Goal: Check status: Check status

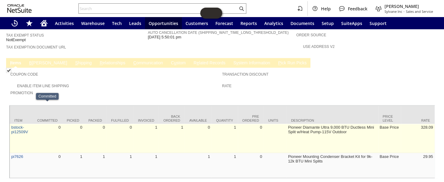
scroll to position [344, 0]
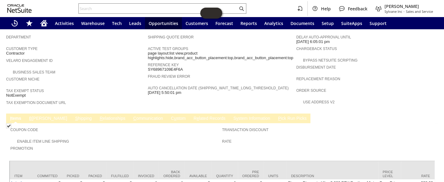
click at [132, 116] on link "C ommunication" at bounding box center [148, 119] width 33 height 6
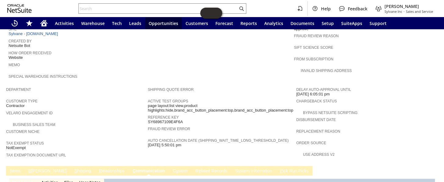
scroll to position [236, 0]
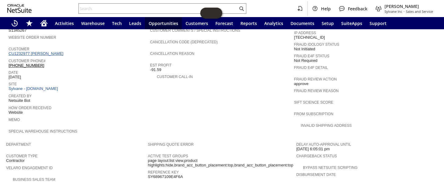
click at [44, 51] on link "CU1232977 Jordan Treanor" at bounding box center [37, 53] width 56 height 5
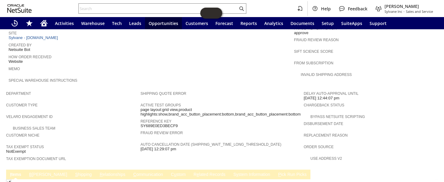
scroll to position [204, 0]
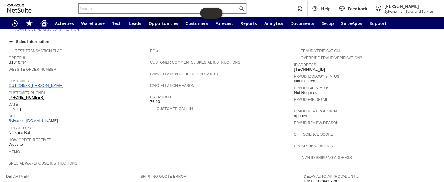
click at [34, 83] on link "CU1234588 Mike Griffin" at bounding box center [37, 85] width 56 height 5
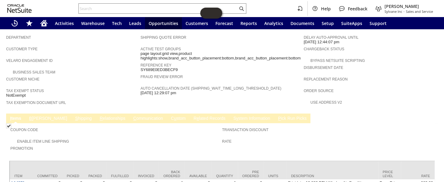
scroll to position [370, 0]
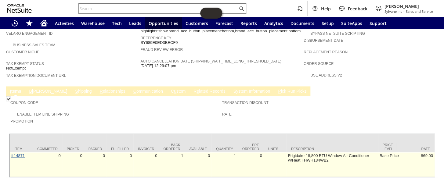
click at [13, 153] on link "fr14871" at bounding box center [17, 155] width 13 height 5
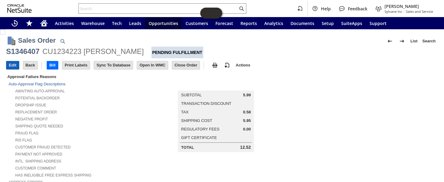
click at [15, 65] on input "Edit" at bounding box center [12, 65] width 13 height 8
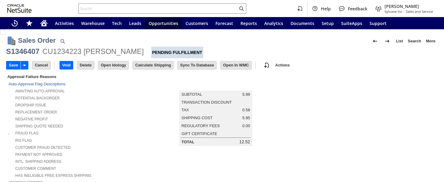
type input "Add"
type input "Copy Previous"
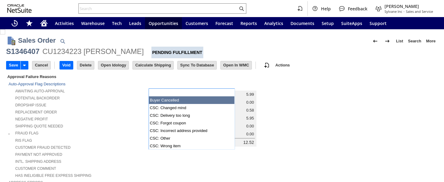
scroll to position [222, 0]
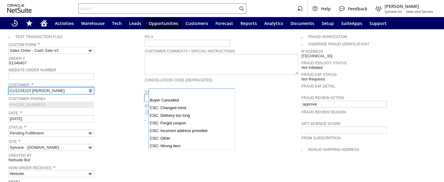
type input "Intelligent Recommendations ⁰"
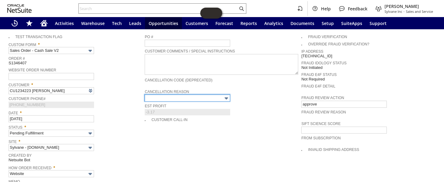
type input "No Inventory / OOS"
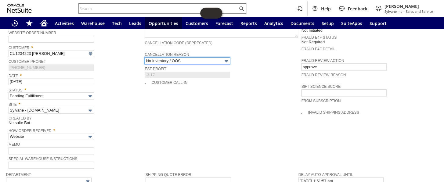
scroll to position [305, 0]
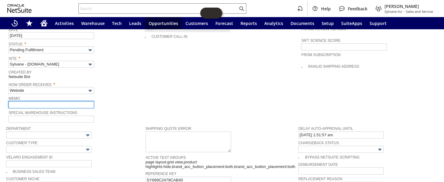
click at [37, 101] on input "text" at bounding box center [52, 104] width 86 height 7
type input "OOS Per Jared"
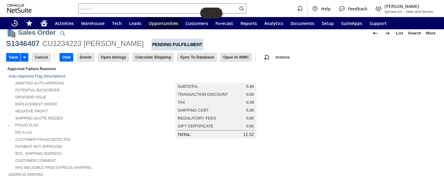
scroll to position [0, 0]
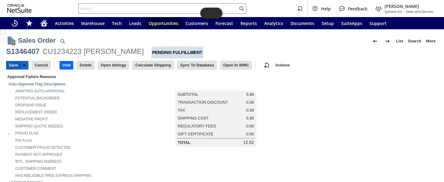
click at [12, 61] on input "Save" at bounding box center [13, 65] width 14 height 8
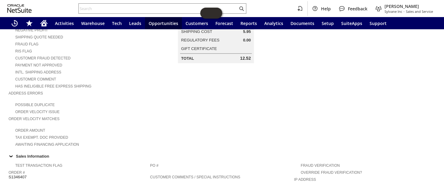
scroll to position [27, 0]
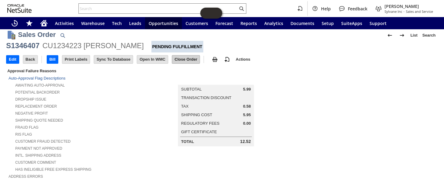
click at [195, 60] on input "Close Order" at bounding box center [185, 60] width 27 height 8
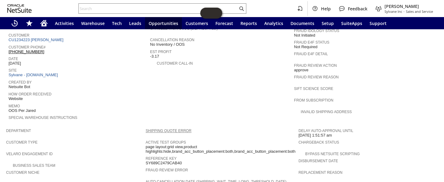
scroll to position [366, 0]
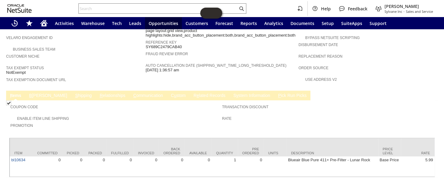
click at [36, 93] on link "B illing" at bounding box center [48, 96] width 41 height 6
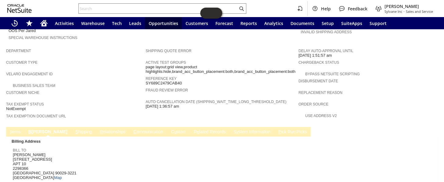
scroll to position [333, 0]
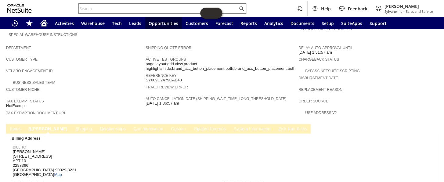
click at [71, 124] on td "S hipping" at bounding box center [83, 129] width 25 height 10
click at [74, 126] on link "S hipping" at bounding box center [84, 129] width 20 height 6
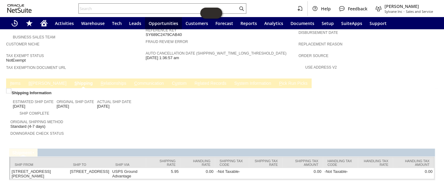
scroll to position [381, 0]
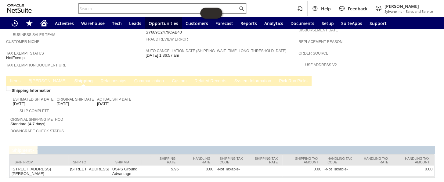
click at [35, 78] on link "B illing" at bounding box center [47, 81] width 41 height 6
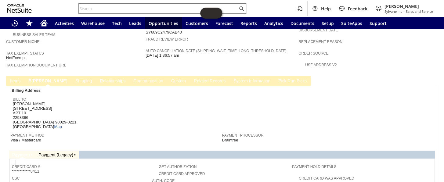
click at [33, 78] on link "B illing" at bounding box center [48, 81] width 42 height 6
click at [74, 78] on link "S hipping" at bounding box center [84, 81] width 20 height 6
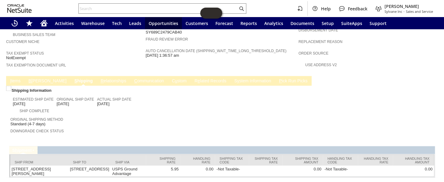
click at [31, 78] on span "B" at bounding box center [29, 80] width 3 height 5
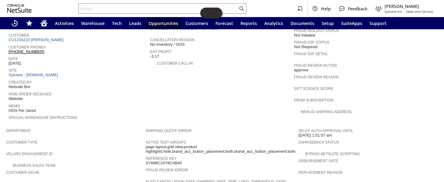
scroll to position [388, 0]
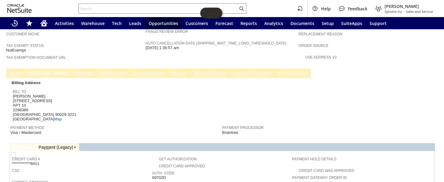
click at [132, 71] on link "C ommunication" at bounding box center [148, 74] width 33 height 6
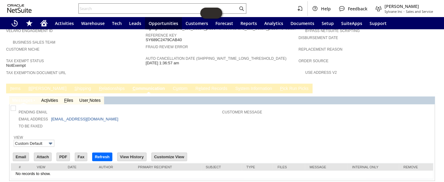
scroll to position [0, 0]
click at [17, 153] on input "Email" at bounding box center [21, 157] width 16 height 8
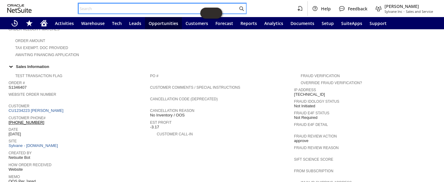
click at [122, 9] on input "text" at bounding box center [158, 8] width 159 height 7
paste input "S1346407"
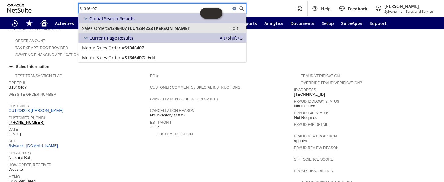
type input "S1346407"
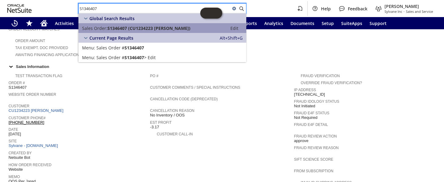
click at [145, 25] on span "S1346407 (CU1234223 Ronald Bugarin)" at bounding box center [148, 28] width 83 height 6
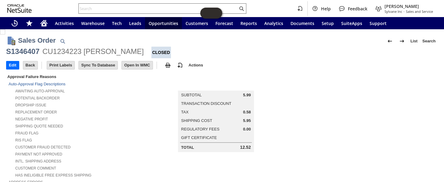
click at [127, 11] on input "text" at bounding box center [158, 8] width 159 height 7
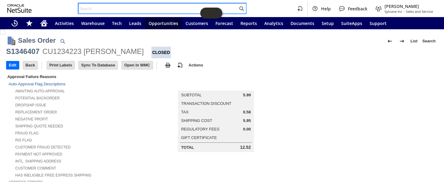
paste input "S1346794"
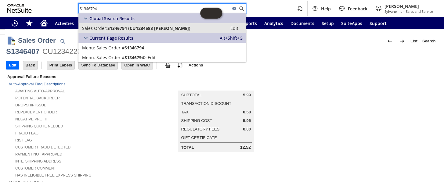
type input "S1346794"
click at [131, 25] on span "S1346794 (CU1234588 Mike Griffin)" at bounding box center [148, 28] width 83 height 6
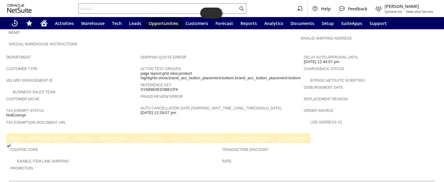
scroll to position [333, 0]
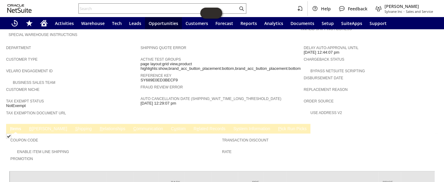
click at [132, 126] on link "C ommunication" at bounding box center [148, 129] width 33 height 6
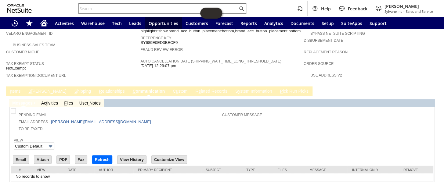
scroll to position [373, 0]
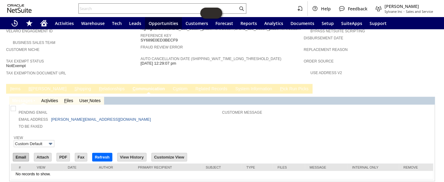
click at [20, 153] on input "Email" at bounding box center [21, 157] width 16 height 8
click at [272, 107] on td "Customer Message" at bounding box center [327, 118] width 210 height 23
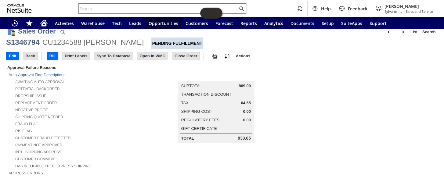
scroll to position [0, 0]
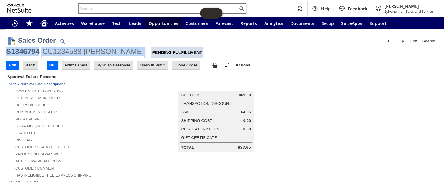
drag, startPoint x: 125, startPoint y: 52, endPoint x: 6, endPoint y: 52, distance: 119.1
copy div "S1346794 CU1234588 Mike Griffin"
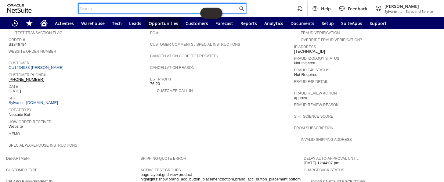
click at [115, 5] on input "text" at bounding box center [158, 8] width 159 height 7
paste input "RA88840"
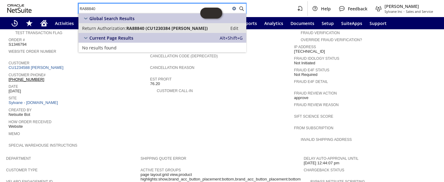
type input "RA88840"
click at [126, 25] on span "Return Authorization:" at bounding box center [104, 28] width 44 height 6
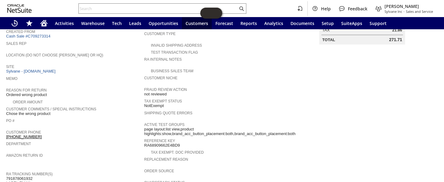
scroll to position [77, 0]
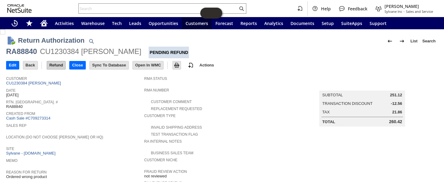
click at [58, 64] on input "Refund" at bounding box center [56, 65] width 19 height 8
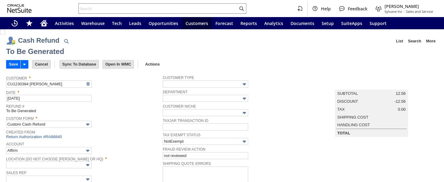
type input "Paypal Account"
type input "Headquarters : Head...s : Pending Testing"
type input "Add"
type input "Copy Previous"
drag, startPoint x: 11, startPoint y: 61, endPoint x: 257, endPoint y: 155, distance: 262.6
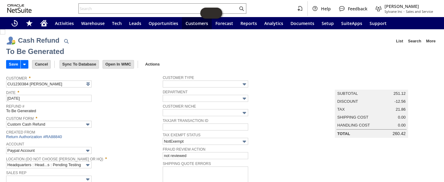
click at [10, 60] on input "Save" at bounding box center [13, 64] width 14 height 8
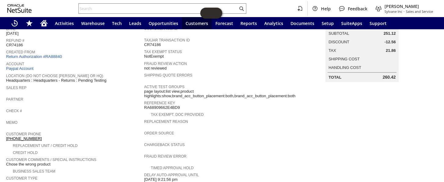
scroll to position [55, 0]
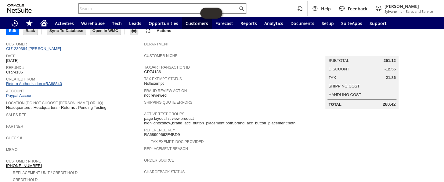
click at [38, 82] on link "Return Authorization #RA88840" at bounding box center [34, 84] width 56 height 5
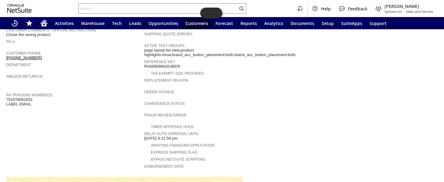
scroll to position [222, 0]
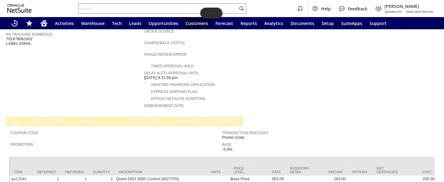
click at [89, 119] on link "M essages" at bounding box center [87, 122] width 23 height 6
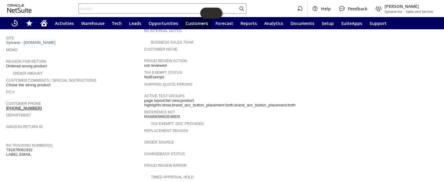
scroll to position [0, 0]
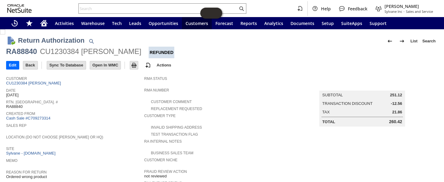
drag, startPoint x: 385, startPoint y: 122, endPoint x: 398, endPoint y: 121, distance: 13.5
click at [398, 121] on div "Total 260.42" at bounding box center [362, 121] width 80 height 5
copy div "260.42"
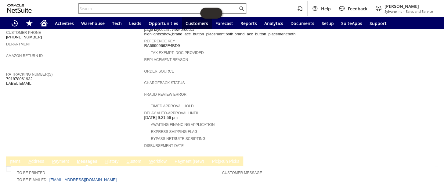
scroll to position [247, 0]
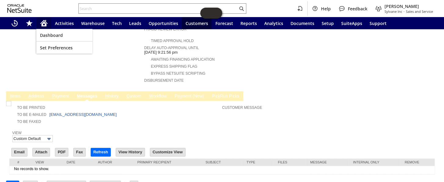
click at [48, 24] on div "Home" at bounding box center [44, 23] width 15 height 12
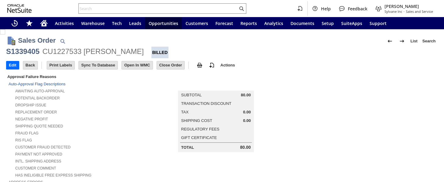
scroll to position [408, 0]
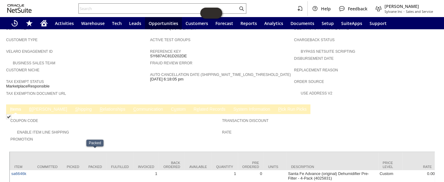
click at [74, 107] on link "S hipping" at bounding box center [84, 110] width 20 height 6
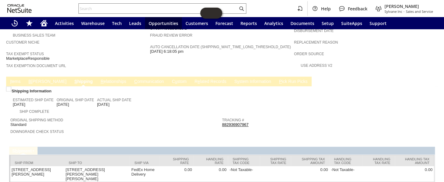
scroll to position [381, 0]
drag, startPoint x: 250, startPoint y: 102, endPoint x: 221, endPoint y: 104, distance: 29.1
click at [222, 116] on div "Tracking # 882936907967" at bounding box center [326, 121] width 209 height 11
copy link "882936907967"
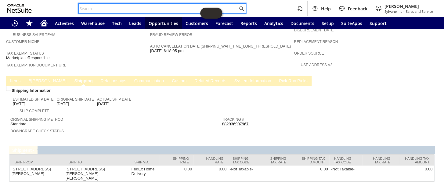
click at [105, 7] on input "text" at bounding box center [158, 8] width 159 height 7
paste input "112-1815455-0986632"
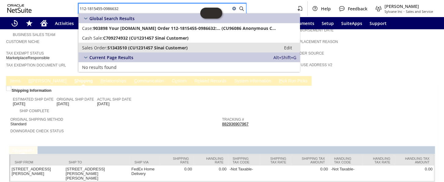
type input "112-1815455-0986632"
click at [132, 46] on span "S1343510 (CU1231457 Sinai Customer)" at bounding box center [147, 48] width 80 height 6
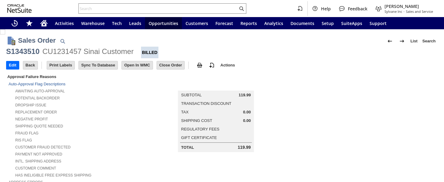
scroll to position [370, 0]
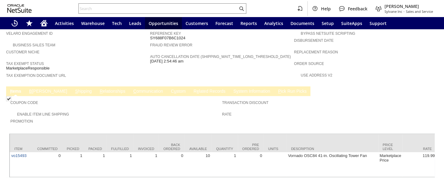
click at [38, 89] on link "B [PERSON_NAME]" at bounding box center [48, 92] width 41 height 6
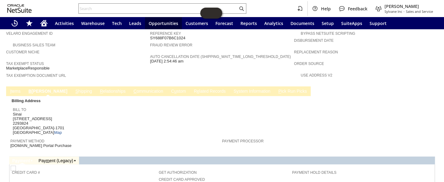
click at [74, 89] on link "S hipping" at bounding box center [84, 92] width 20 height 6
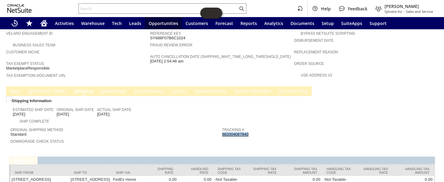
drag, startPoint x: 256, startPoint y: 112, endPoint x: 220, endPoint y: 113, distance: 36.0
click at [222, 126] on div "Tracking # 883304087840" at bounding box center [326, 131] width 209 height 11
copy link "883304087840"
drag, startPoint x: 115, startPoint y: 93, endPoint x: 97, endPoint y: 93, distance: 18.6
click at [97, 106] on div "Actual Ship Date 8/4/2025" at bounding box center [114, 111] width 34 height 11
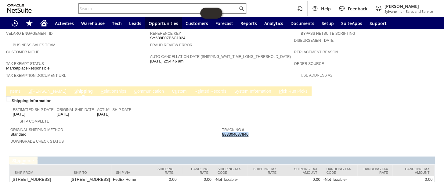
copy span "8/4/2025"
click at [121, 8] on input "text" at bounding box center [158, 8] width 159 height 7
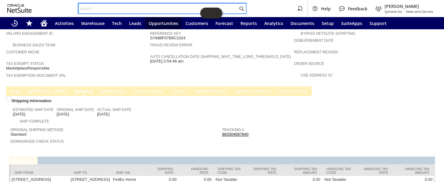
paste input "112-8894078-8805869"
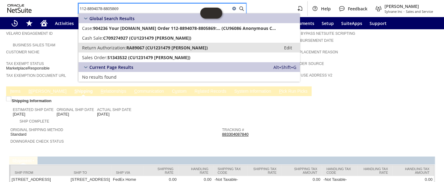
type input "112-8894078-8805869"
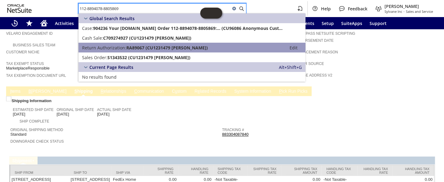
click at [133, 50] on span "RA89067 (CU1231479 Jeff Yuengling)" at bounding box center [167, 48] width 82 height 6
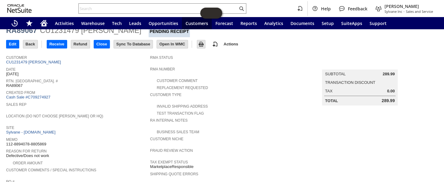
scroll to position [17, 0]
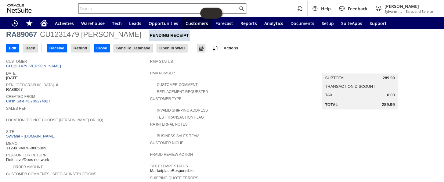
click at [235, 75] on div "RMA Number" at bounding box center [220, 74] width 141 height 11
click at [48, 20] on div "Home" at bounding box center [44, 23] width 15 height 12
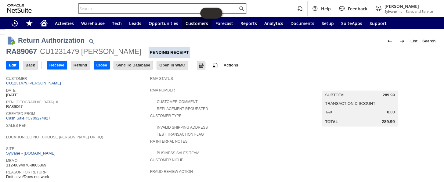
click at [119, 6] on input "text" at bounding box center [158, 8] width 159 height 7
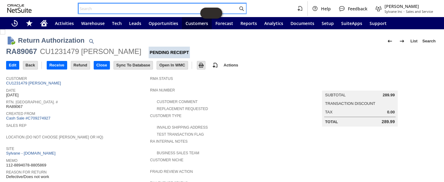
paste input "112-8894078-8805869"
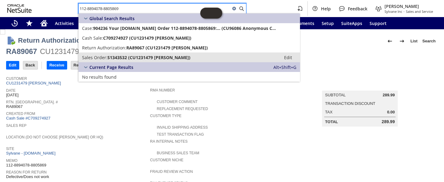
type input "112-8894078-8805869"
click at [137, 56] on span "S1343532 (CU1231479 Jeff Yuengling)" at bounding box center [148, 58] width 83 height 6
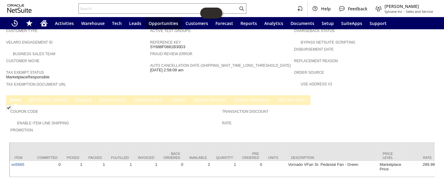
click at [74, 98] on link "S hipping" at bounding box center [84, 101] width 20 height 6
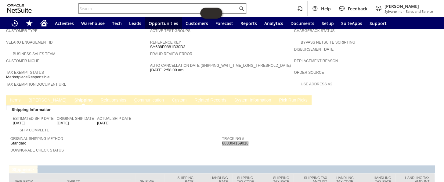
drag, startPoint x: 250, startPoint y: 122, endPoint x: 220, endPoint y: 121, distance: 30.6
click at [222, 135] on div "Tracking # 883304159018" at bounding box center [326, 140] width 209 height 11
copy link "883304159018"
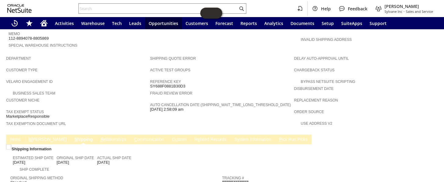
scroll to position [333, 0]
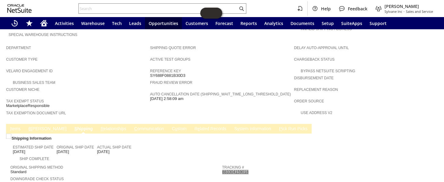
copy link "883304159018"
click at [185, 164] on span "Original Shipping Method" at bounding box center [114, 167] width 209 height 6
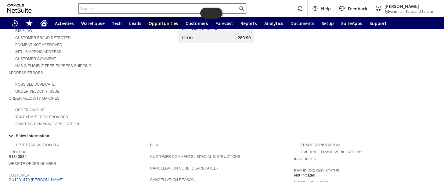
scroll to position [139, 0]
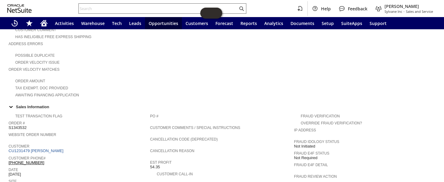
click at [94, 9] on input "text" at bounding box center [158, 8] width 159 height 7
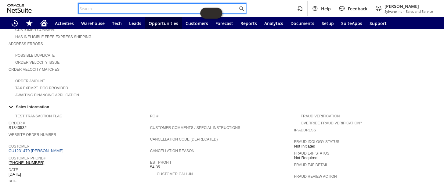
paste input "112-4391625-6605828"
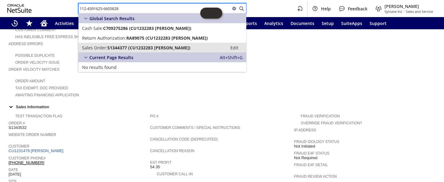
type input "112-4391625-6605828"
click at [114, 47] on span "S1344377 (CU1232283 Lorraine Bedick)" at bounding box center [148, 48] width 83 height 6
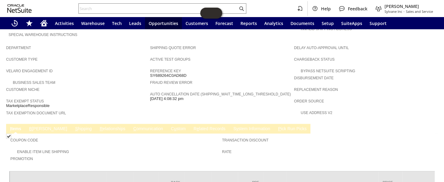
scroll to position [375, 0]
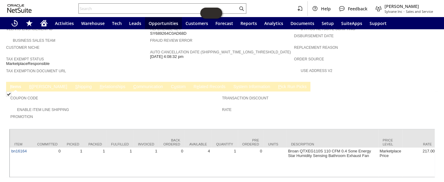
click at [35, 84] on link "B [PERSON_NAME]" at bounding box center [48, 87] width 41 height 6
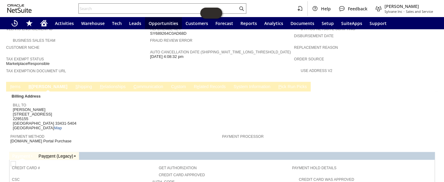
click at [74, 84] on link "S hipping" at bounding box center [84, 87] width 20 height 6
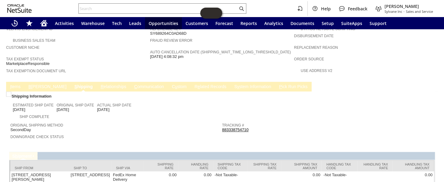
click at [233, 84] on link "S y stem Information" at bounding box center [253, 87] width 40 height 6
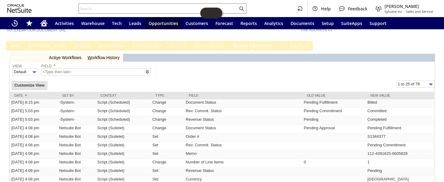
scroll to position [356, 0]
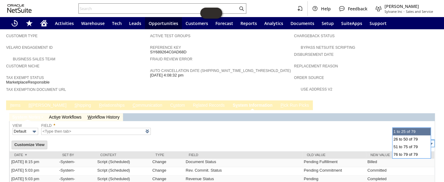
click at [416, 140] on input "1 to 25 of 79" at bounding box center [416, 143] width 38 height 7
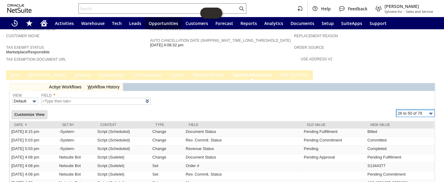
scroll to position [440, 0]
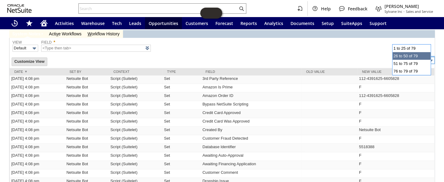
click at [412, 57] on input "26 to 50 of 79" at bounding box center [416, 60] width 38 height 7
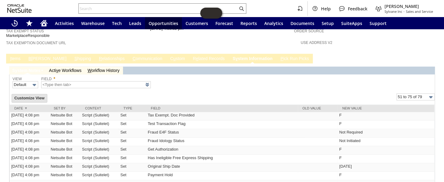
scroll to position [402, 0]
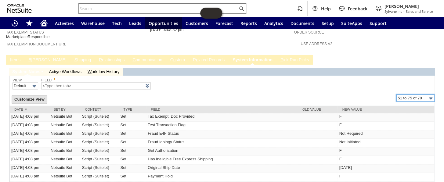
click at [415, 95] on input "51 to 75 of 79" at bounding box center [416, 98] width 38 height 7
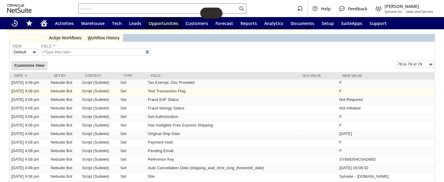
type input "76 to 79 of 79"
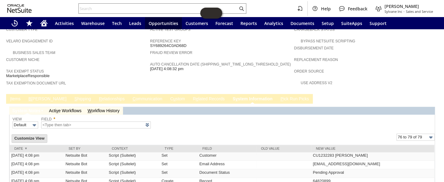
scroll to position [371, 0]
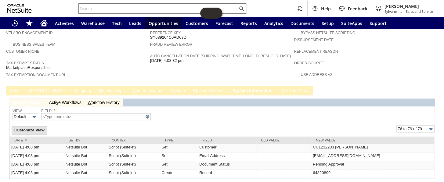
click at [35, 88] on link "B [PERSON_NAME]" at bounding box center [47, 91] width 41 height 6
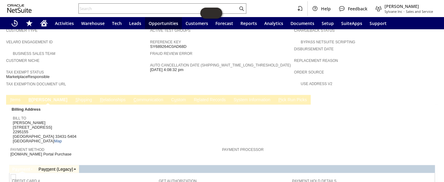
scroll to position [362, 0]
click at [74, 98] on link "S hipping" at bounding box center [84, 101] width 20 height 6
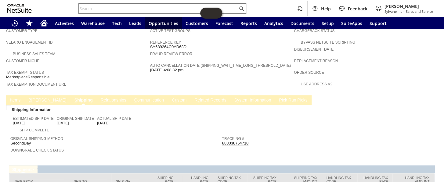
scroll to position [381, 0]
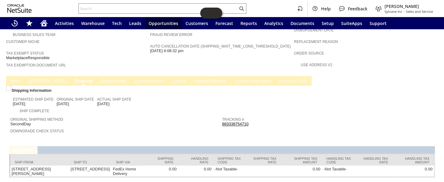
click at [133, 78] on link "C ommunication" at bounding box center [149, 81] width 33 height 6
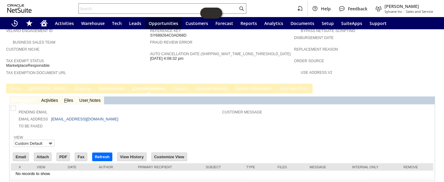
scroll to position [0, 0]
click at [11, 86] on span "I" at bounding box center [10, 88] width 1 height 5
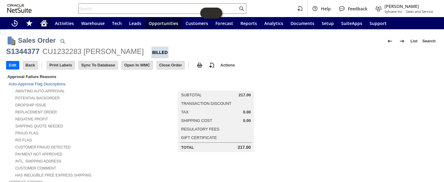
click at [46, 27] on div "Home" at bounding box center [44, 23] width 15 height 12
